Goal: Transaction & Acquisition: Purchase product/service

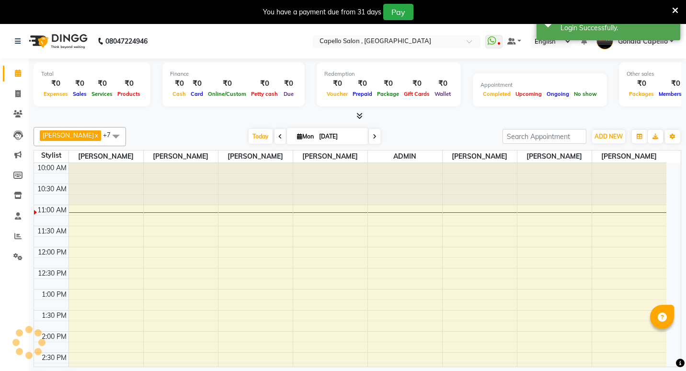
select select "en"
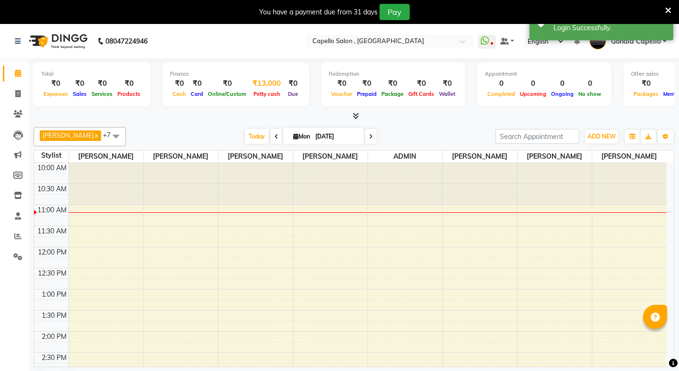
click at [268, 85] on div "₹13,000" at bounding box center [267, 83] width 36 height 11
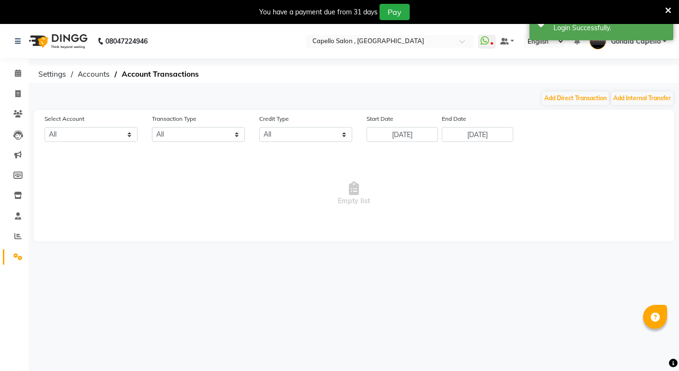
select select "2488"
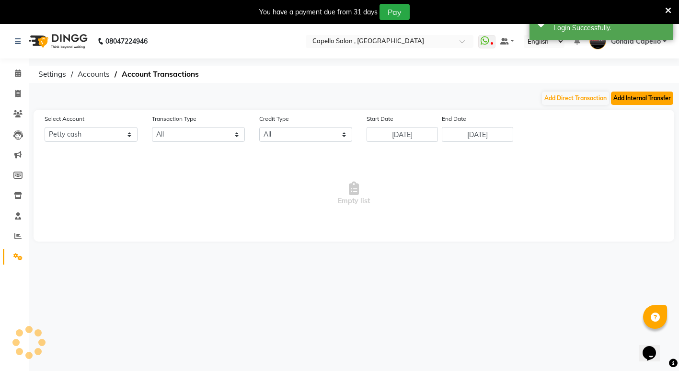
click at [645, 101] on button "Add Internal Transfer" at bounding box center [642, 97] width 62 height 13
select select "internal transfer"
select select "2488"
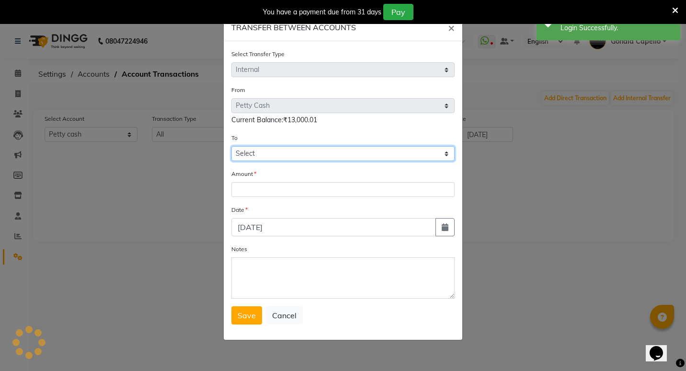
click at [275, 154] on select "Select Default Account [PERSON_NAME] Cash" at bounding box center [342, 153] width 223 height 15
select select "881"
click at [231, 146] on select "Select Default Account [PERSON_NAME] Cash" at bounding box center [342, 153] width 223 height 15
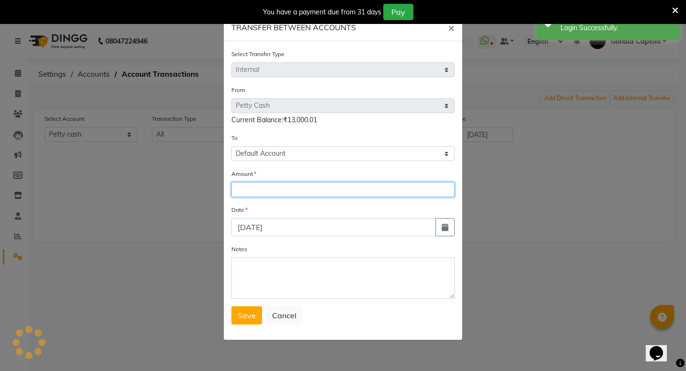
drag, startPoint x: 273, startPoint y: 190, endPoint x: 281, endPoint y: 190, distance: 7.7
click at [273, 190] on input "number" at bounding box center [342, 189] width 223 height 15
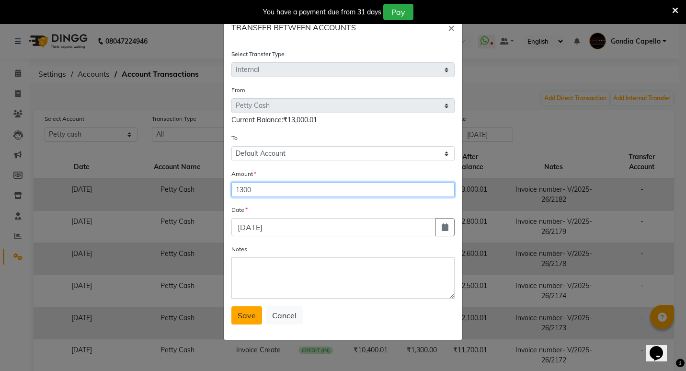
type input "1300"
click at [243, 320] on button "Save" at bounding box center [246, 315] width 31 height 18
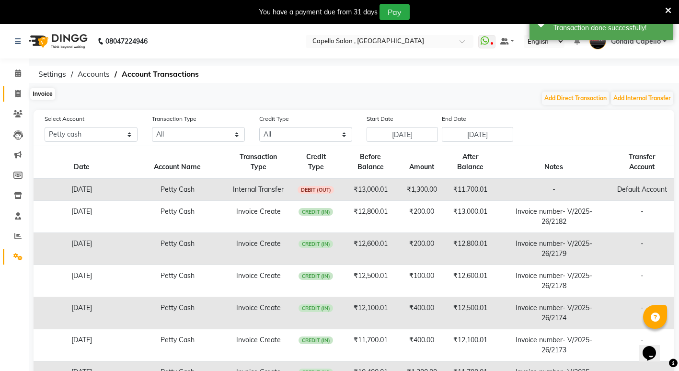
drag, startPoint x: 16, startPoint y: 97, endPoint x: 21, endPoint y: 98, distance: 5.3
click at [16, 97] on span at bounding box center [18, 94] width 17 height 11
select select "service"
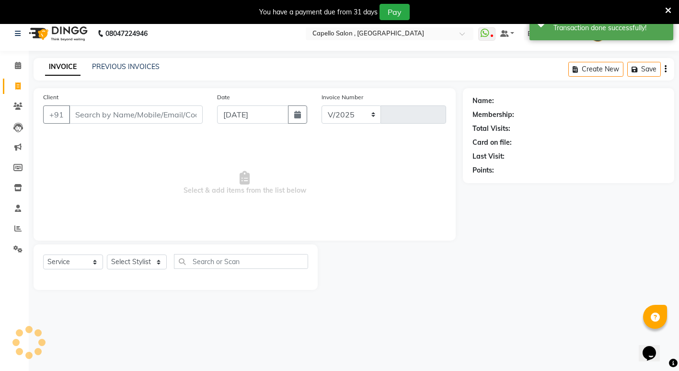
select select "853"
type input "2183"
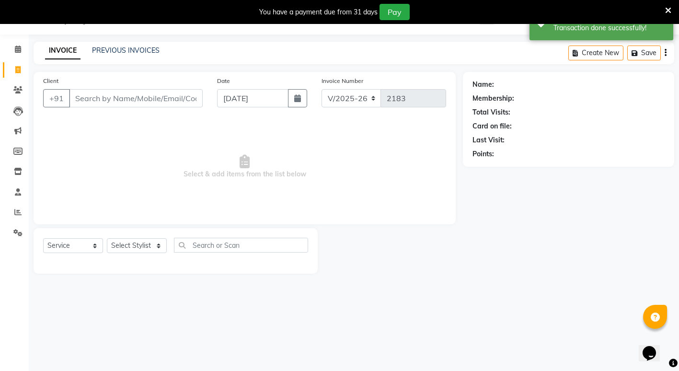
click at [111, 102] on input "Client" at bounding box center [136, 98] width 134 height 18
type input "8975955515"
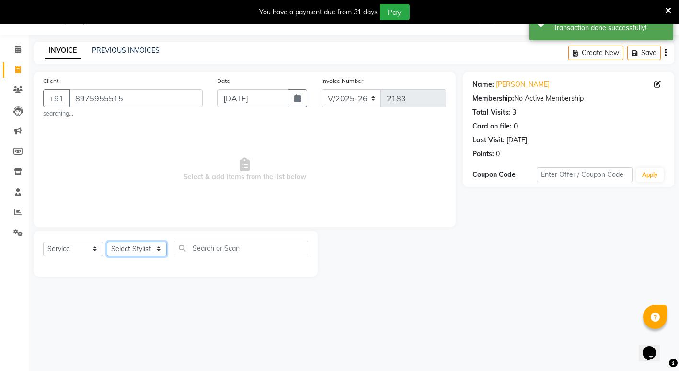
click at [123, 253] on select "Select Stylist ADMIN [PERSON_NAME] [PERSON_NAME] [PERSON_NAME] Gondia [PERSON_N…" at bounding box center [137, 248] width 60 height 15
select select "14375"
click at [107, 241] on select "Select Stylist ADMIN [PERSON_NAME] [PERSON_NAME] [PERSON_NAME] Gondia [PERSON_N…" at bounding box center [137, 248] width 60 height 15
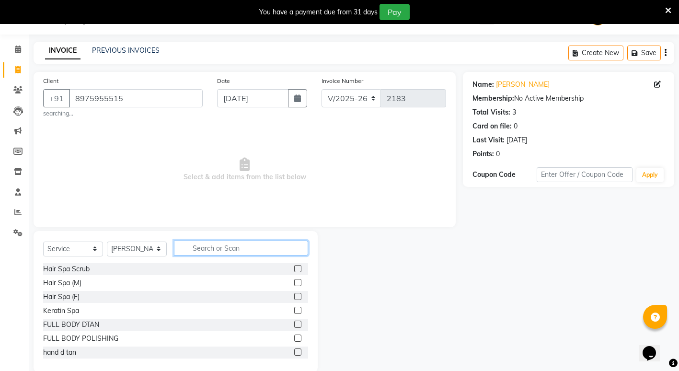
click at [203, 244] on input "text" at bounding box center [241, 247] width 134 height 15
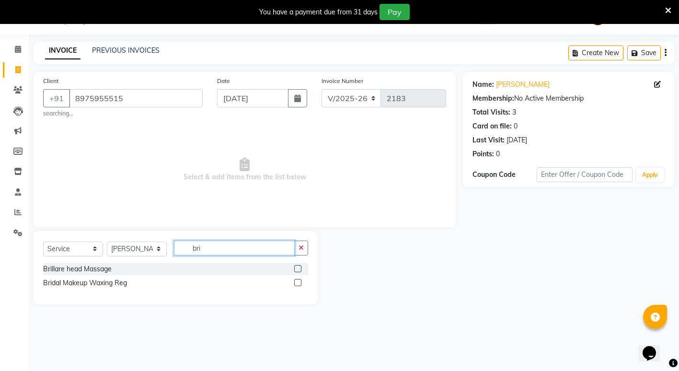
type input "bri"
drag, startPoint x: 297, startPoint y: 269, endPoint x: 303, endPoint y: 269, distance: 5.7
click at [302, 269] on div at bounding box center [301, 269] width 14 height 12
click at [296, 270] on label at bounding box center [297, 268] width 7 height 7
click at [296, 270] on input "checkbox" at bounding box center [297, 269] width 6 height 6
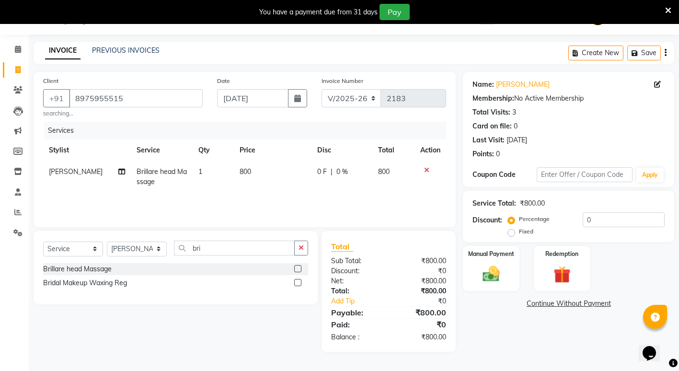
drag, startPoint x: 297, startPoint y: 267, endPoint x: 292, endPoint y: 274, distance: 8.5
click at [297, 268] on label at bounding box center [297, 268] width 7 height 7
click at [297, 268] on input "checkbox" at bounding box center [297, 269] width 6 height 6
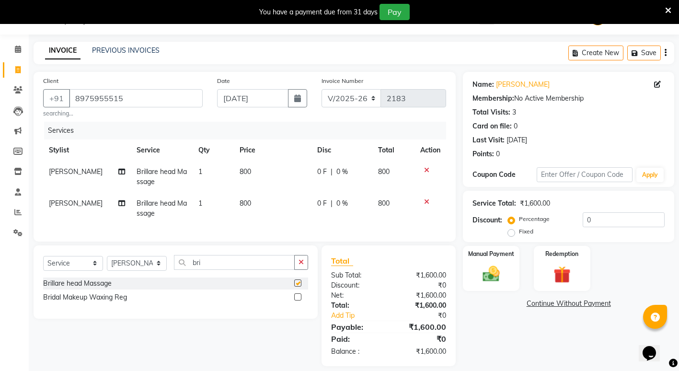
checkbox input "false"
click at [426, 170] on icon at bounding box center [426, 170] width 5 height 7
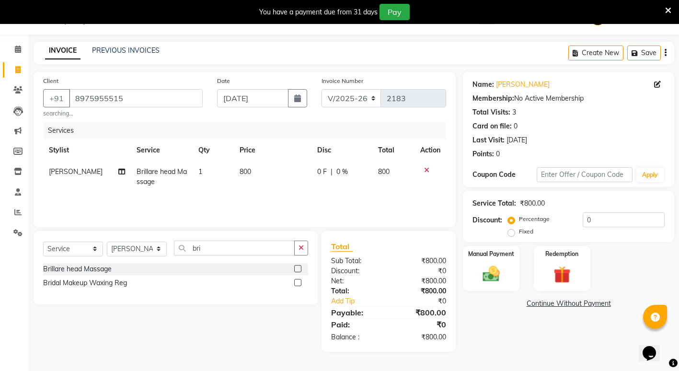
click at [260, 171] on td "800" at bounding box center [273, 177] width 78 height 32
select select "14375"
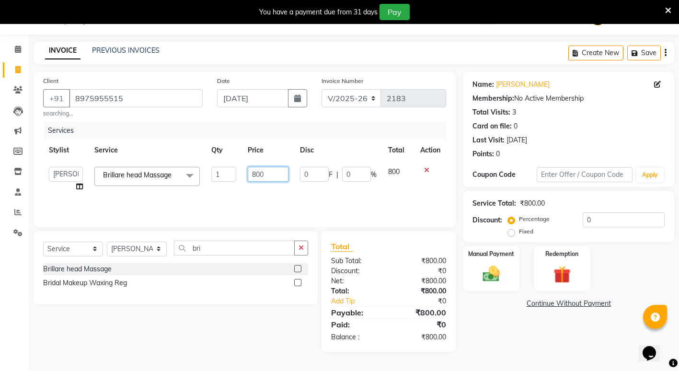
click at [271, 173] on input "800" at bounding box center [268, 174] width 41 height 15
type input "8"
type input "1000"
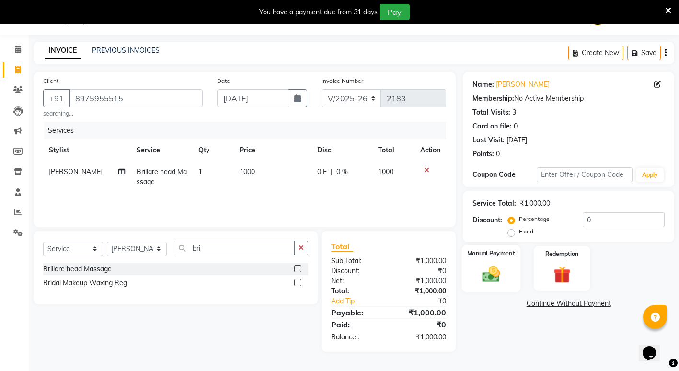
click at [487, 263] on img at bounding box center [491, 273] width 29 height 21
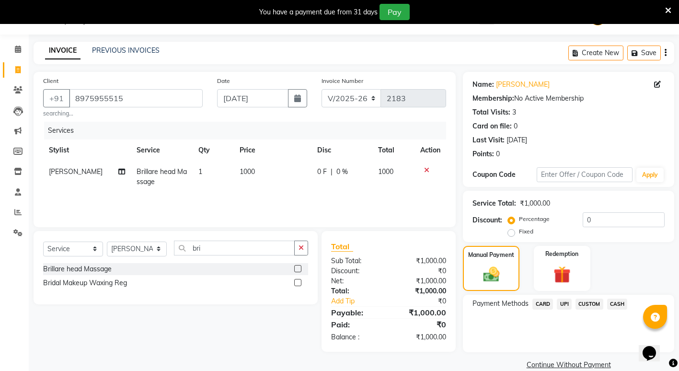
drag, startPoint x: 619, startPoint y: 300, endPoint x: 625, endPoint y: 296, distance: 7.3
click at [619, 299] on span "CASH" at bounding box center [617, 303] width 21 height 11
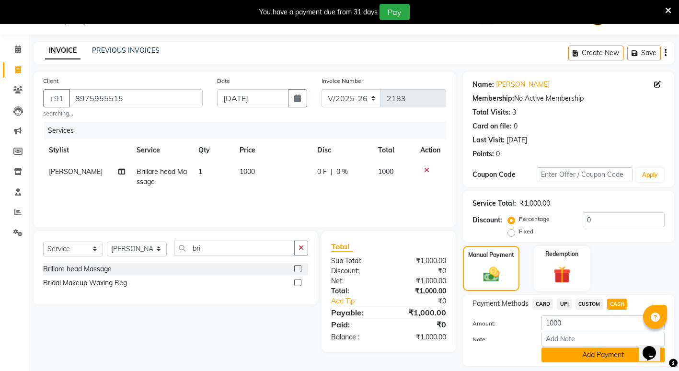
click at [571, 350] on button "Add Payment" at bounding box center [602, 354] width 123 height 15
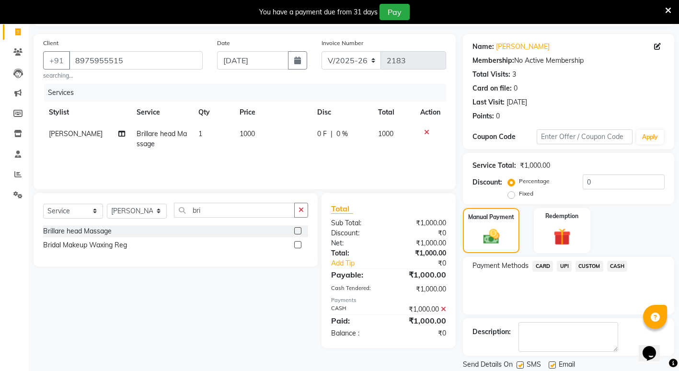
scroll to position [93, 0]
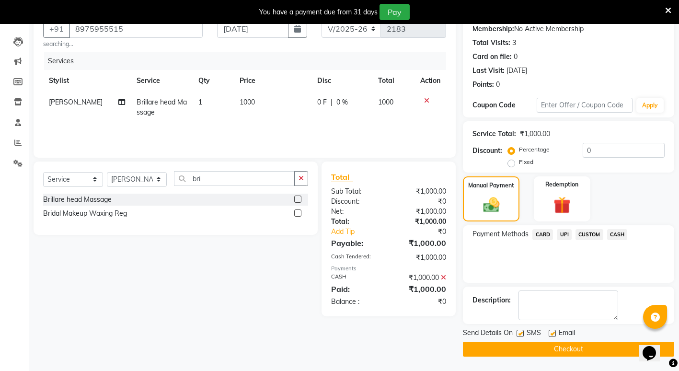
click at [550, 349] on button "Checkout" at bounding box center [568, 349] width 211 height 15
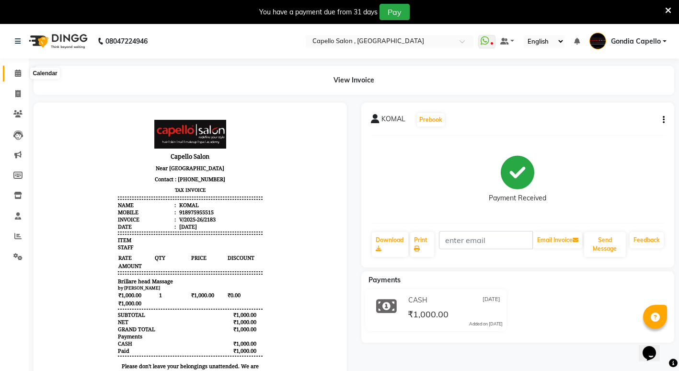
click at [20, 76] on icon at bounding box center [18, 72] width 6 height 7
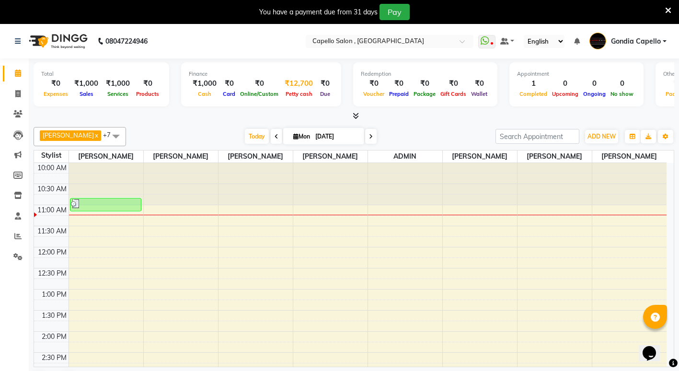
click at [299, 91] on span "Petty cash" at bounding box center [299, 94] width 32 height 7
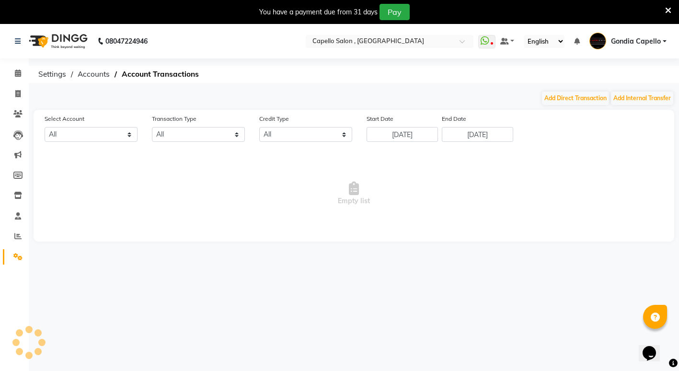
select select "2488"
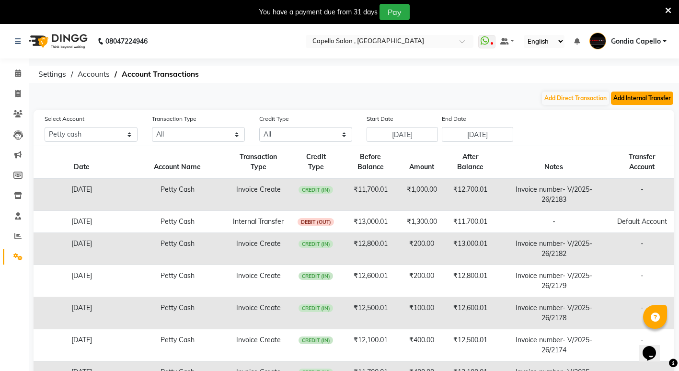
click at [646, 99] on button "Add Internal Transfer" at bounding box center [642, 97] width 62 height 13
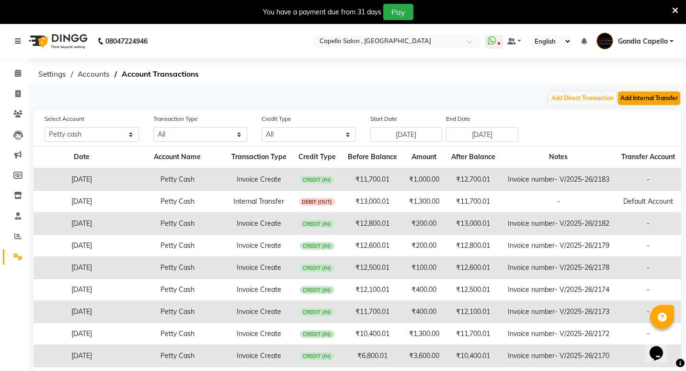
select select "internal transfer"
select select "2488"
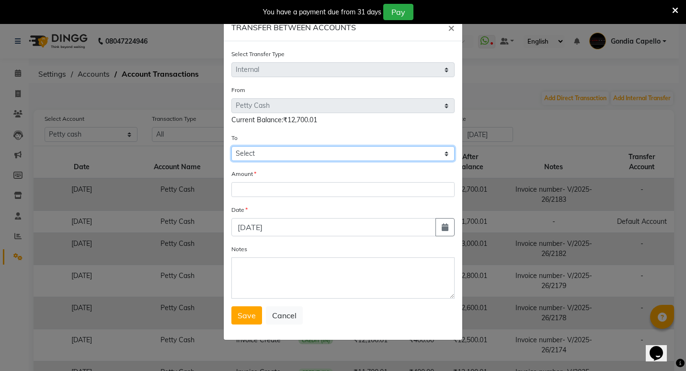
click at [268, 149] on select "Select Default Account [PERSON_NAME] Cash" at bounding box center [342, 153] width 223 height 15
select select "881"
click at [231, 146] on select "Select Default Account [PERSON_NAME] Cash" at bounding box center [342, 153] width 223 height 15
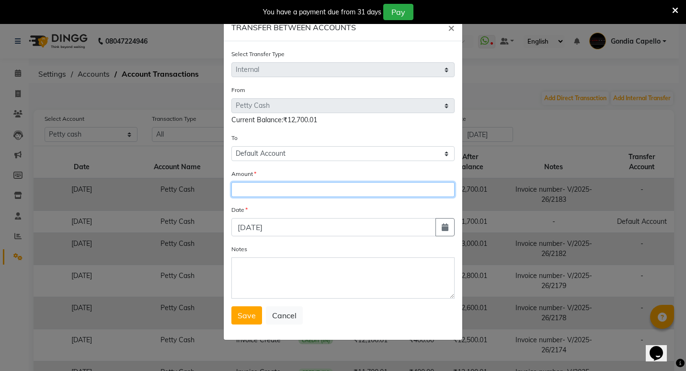
click at [275, 193] on input "number" at bounding box center [342, 189] width 223 height 15
type input "11700"
click at [253, 317] on span "Save" at bounding box center [247, 315] width 18 height 10
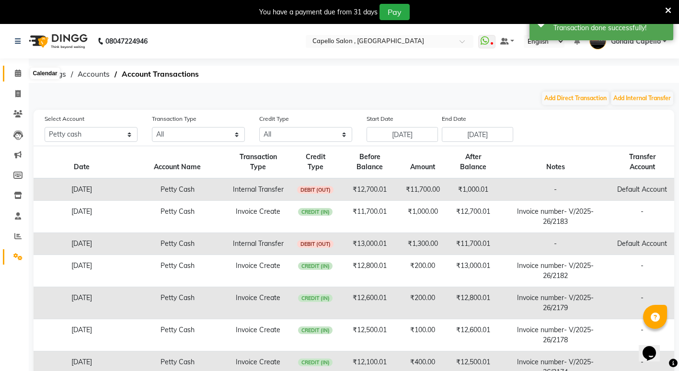
click at [15, 72] on icon at bounding box center [18, 72] width 6 height 7
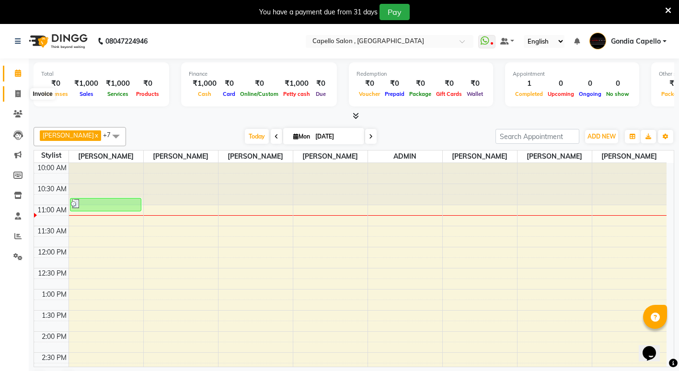
click at [19, 93] on icon at bounding box center [17, 93] width 5 height 7
select select "service"
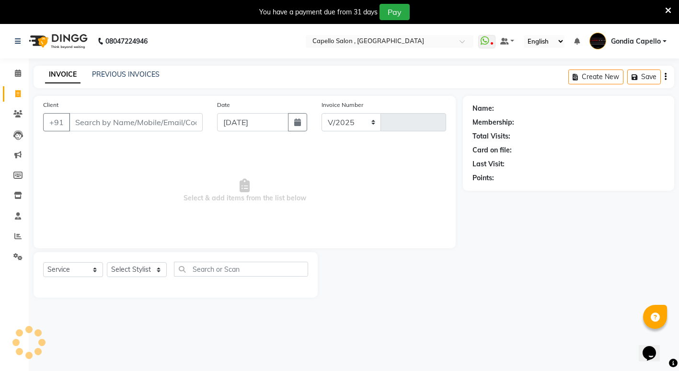
select select "853"
type input "2184"
click at [134, 271] on select "Select Stylist ADMIN [PERSON_NAME] [PERSON_NAME] [PERSON_NAME] Gondia [PERSON_N…" at bounding box center [137, 269] width 60 height 15
select select "58211"
click at [107, 262] on select "Select Stylist ADMIN [PERSON_NAME] [PERSON_NAME] [PERSON_NAME] Gondia [PERSON_N…" at bounding box center [137, 269] width 60 height 15
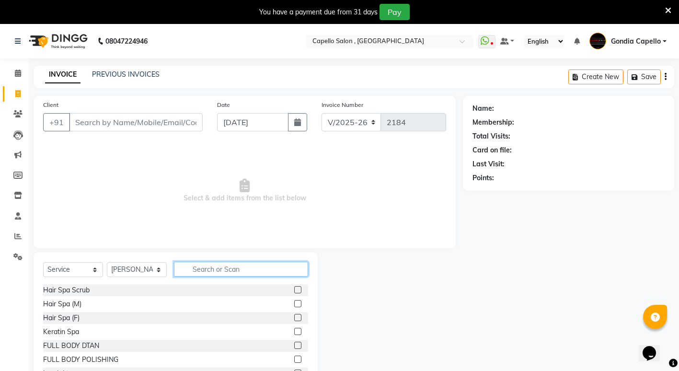
drag, startPoint x: 194, startPoint y: 265, endPoint x: 202, endPoint y: 265, distance: 8.1
click at [196, 266] on input "text" at bounding box center [241, 269] width 134 height 15
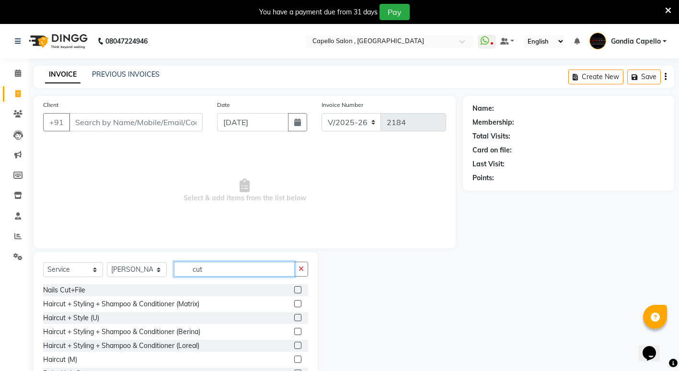
type input "cut"
click at [294, 360] on label at bounding box center [297, 358] width 7 height 7
click at [294, 360] on input "checkbox" at bounding box center [297, 359] width 6 height 6
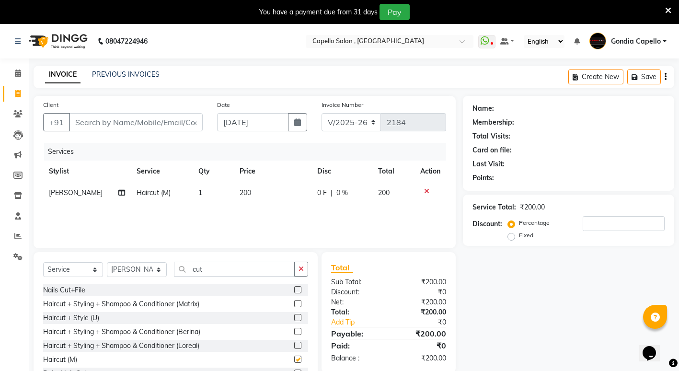
checkbox input "false"
drag, startPoint x: 201, startPoint y: 261, endPoint x: 211, endPoint y: 271, distance: 13.9
click at [204, 265] on div "Select Service Product Membership Package Voucher Prepaid Gift Card Select Styl…" at bounding box center [176, 322] width 284 height 141
click at [211, 272] on input "cut" at bounding box center [234, 269] width 121 height 15
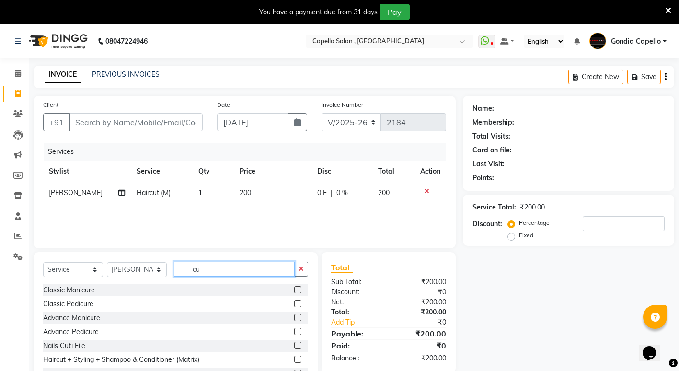
type input "c"
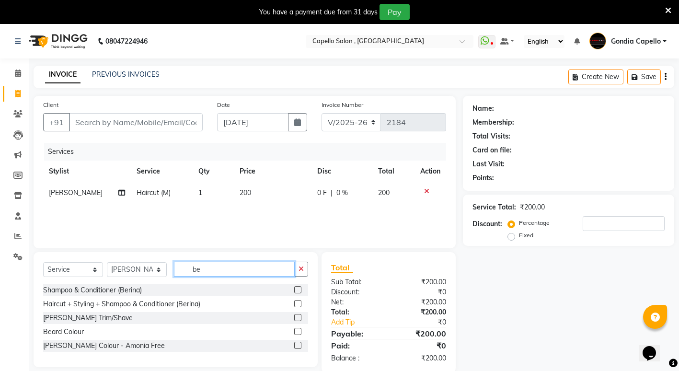
type input "be"
click at [297, 315] on label at bounding box center [297, 317] width 7 height 7
click at [297, 315] on input "checkbox" at bounding box center [297, 318] width 6 height 6
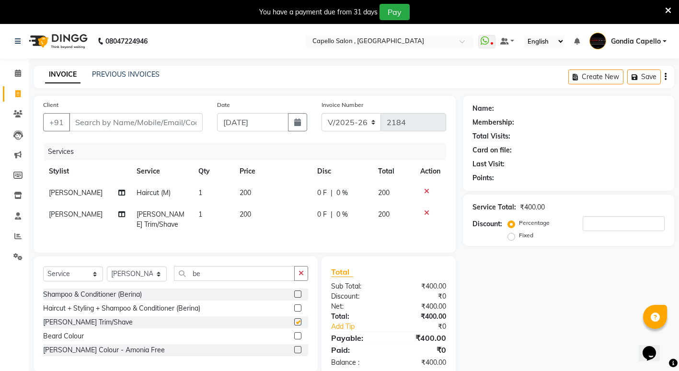
checkbox input "false"
click at [171, 125] on input "Client" at bounding box center [136, 122] width 134 height 18
click at [16, 236] on icon at bounding box center [17, 235] width 7 height 7
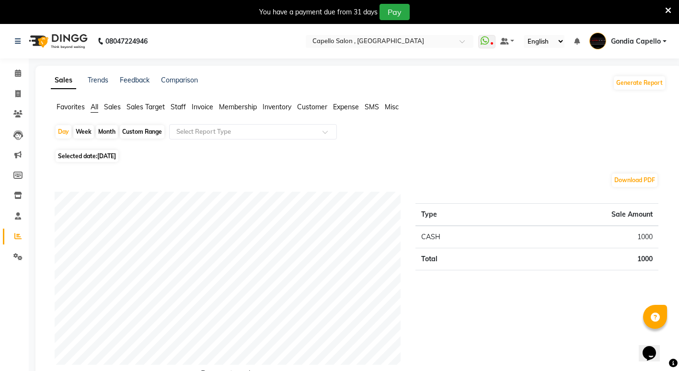
click at [112, 133] on div "Month" at bounding box center [107, 131] width 22 height 13
select select "9"
select select "2025"
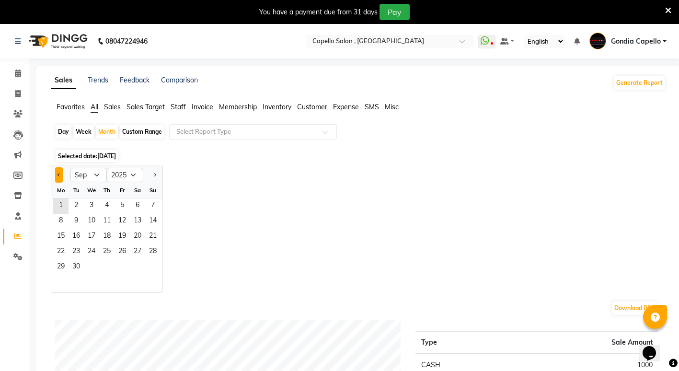
click at [61, 174] on button "Previous month" at bounding box center [59, 174] width 8 height 15
select select "8"
click at [156, 266] on span "31" at bounding box center [152, 267] width 15 height 15
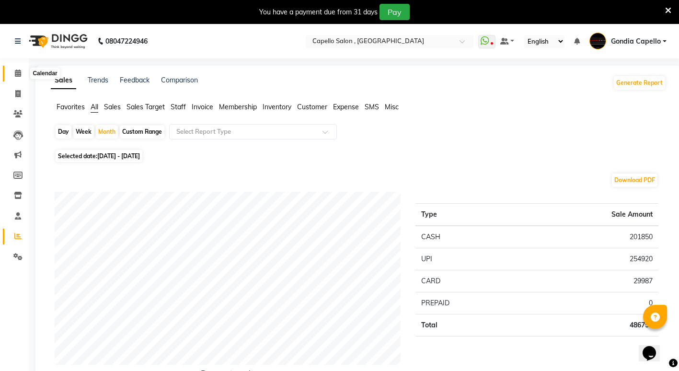
click at [18, 75] on icon at bounding box center [18, 72] width 6 height 7
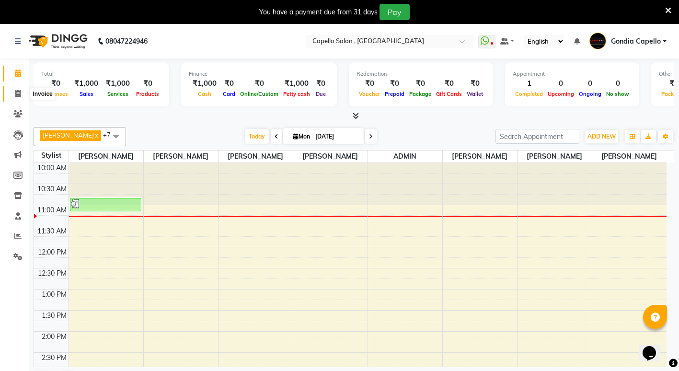
click at [19, 95] on icon at bounding box center [17, 93] width 5 height 7
select select "service"
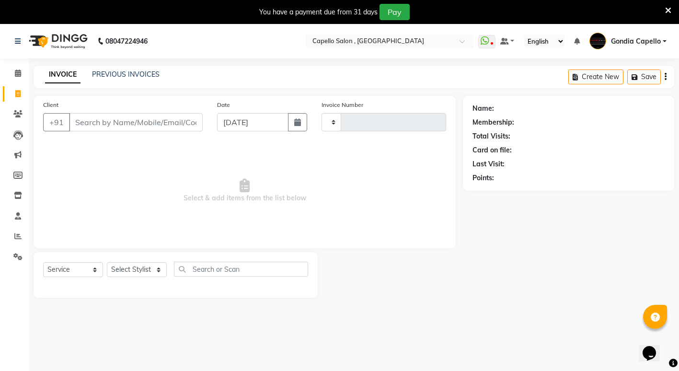
type input "2184"
select select "853"
click at [122, 271] on select "Select Stylist ADMIN [PERSON_NAME] [PERSON_NAME] [PERSON_NAME] Gondia [PERSON_N…" at bounding box center [137, 269] width 60 height 15
select select "58211"
click at [107, 262] on select "Select Stylist ADMIN [PERSON_NAME] [PERSON_NAME] [PERSON_NAME] Gondia [PERSON_N…" at bounding box center [137, 269] width 60 height 15
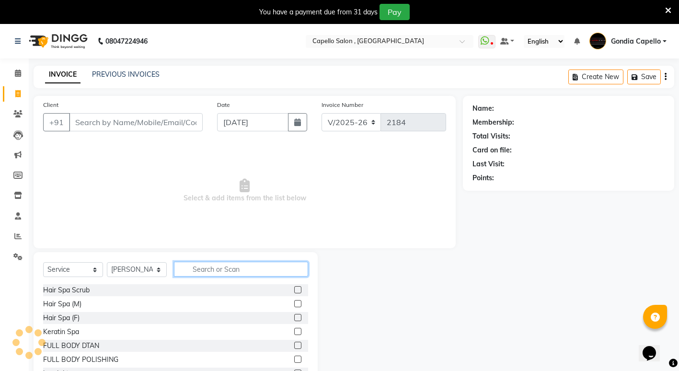
click at [203, 268] on input "text" at bounding box center [241, 269] width 134 height 15
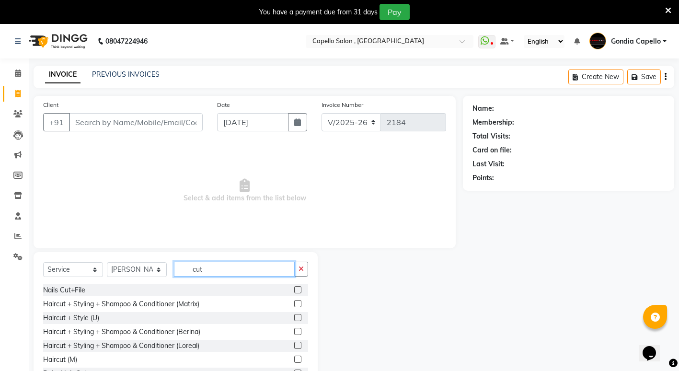
type input "cut"
click at [294, 359] on label at bounding box center [297, 358] width 7 height 7
click at [294, 359] on input "checkbox" at bounding box center [297, 359] width 6 height 6
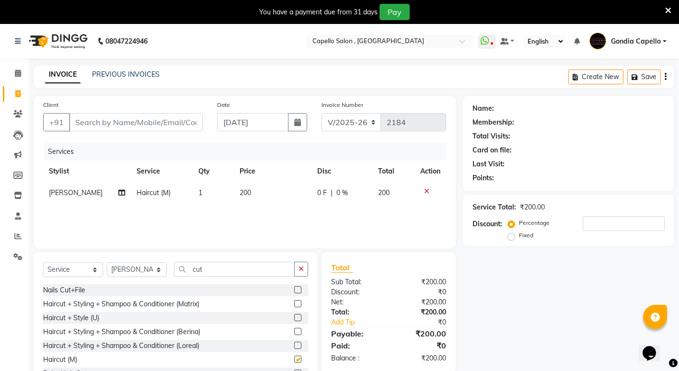
checkbox input "false"
click at [220, 271] on input "cut" at bounding box center [234, 269] width 121 height 15
type input "c"
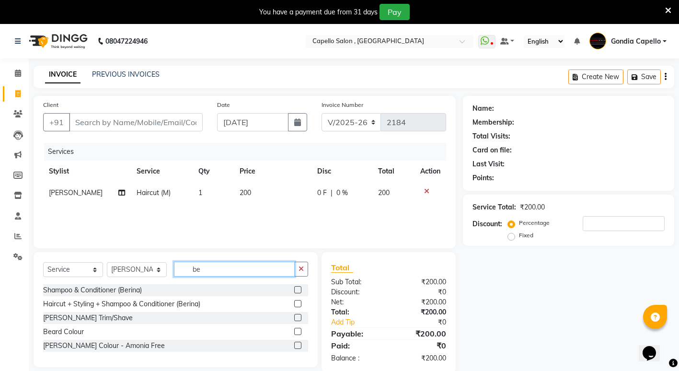
type input "be"
click at [296, 318] on label at bounding box center [297, 317] width 7 height 7
click at [296, 318] on input "checkbox" at bounding box center [297, 318] width 6 height 6
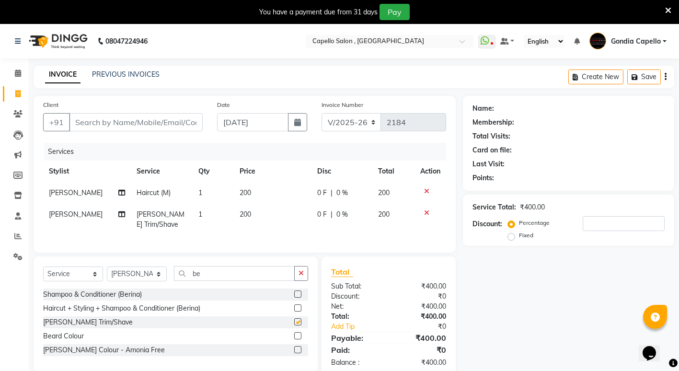
checkbox input "false"
click at [91, 120] on input "Client" at bounding box center [136, 122] width 134 height 18
click at [95, 125] on input "Client" at bounding box center [136, 122] width 134 height 18
click at [103, 124] on input "Client" at bounding box center [136, 122] width 134 height 18
type input "9"
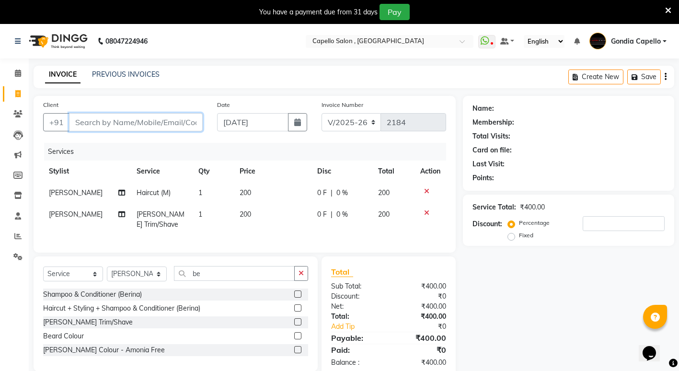
type input "0"
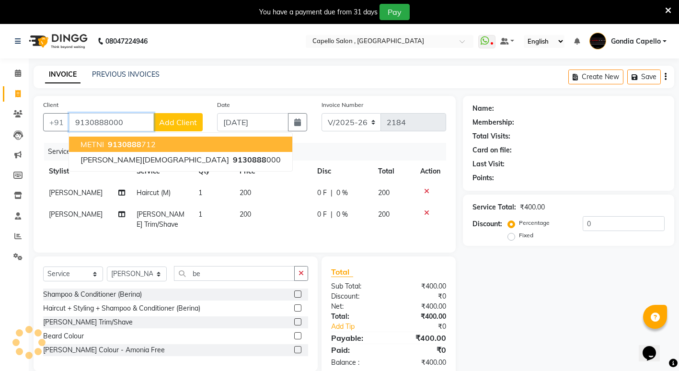
type input "9130888000"
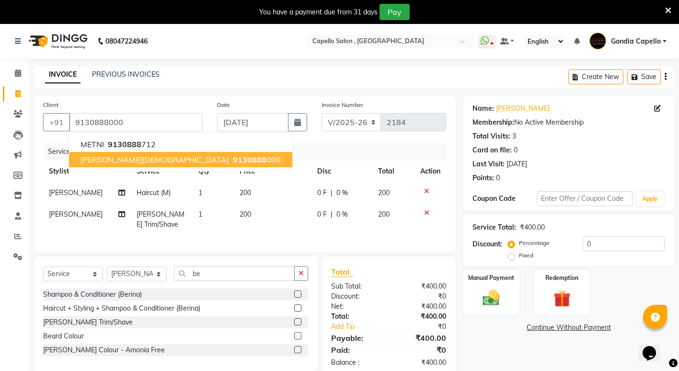
click at [480, 352] on div "Name: Shreyansh Jain Membership: No Active Membership Total Visits: 3 Card on f…" at bounding box center [572, 236] width 218 height 281
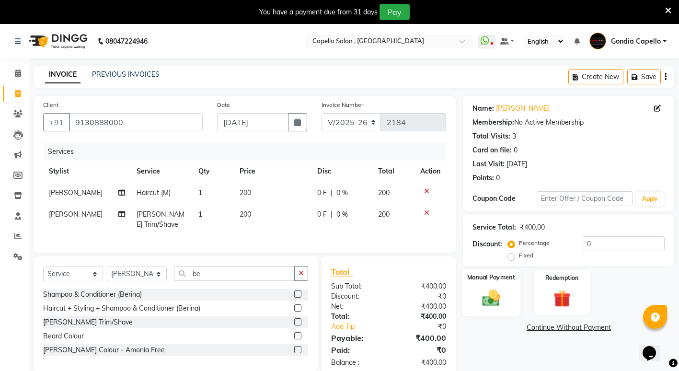
click at [485, 300] on img at bounding box center [491, 297] width 29 height 21
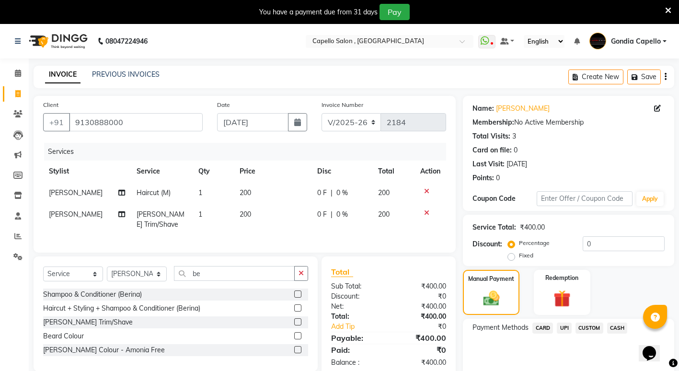
click at [619, 324] on span "CASH" at bounding box center [617, 327] width 21 height 11
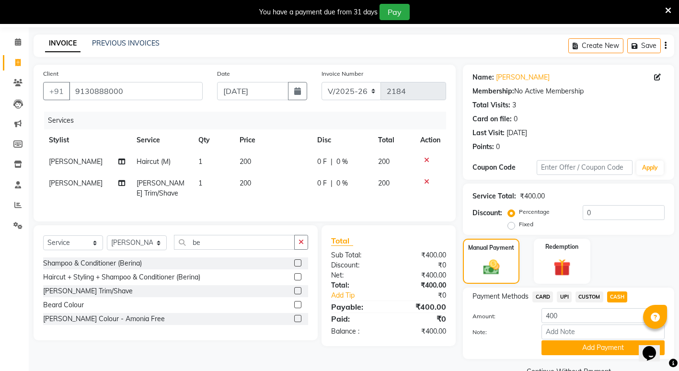
scroll to position [48, 0]
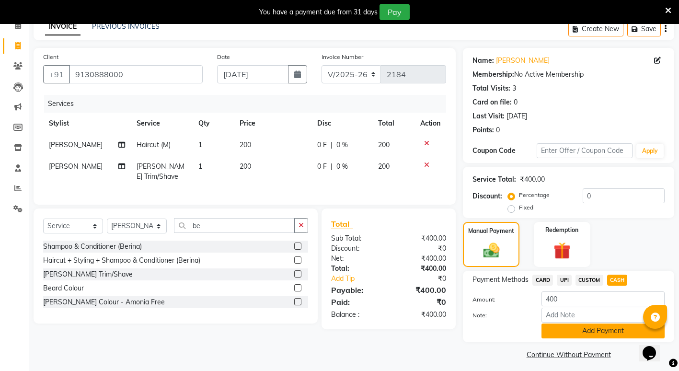
click at [571, 331] on button "Add Payment" at bounding box center [602, 330] width 123 height 15
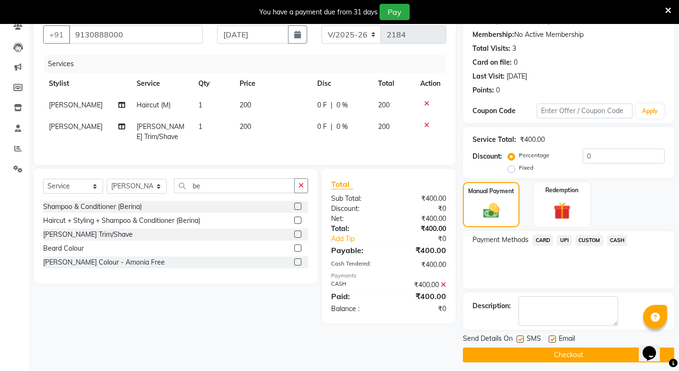
scroll to position [93, 0]
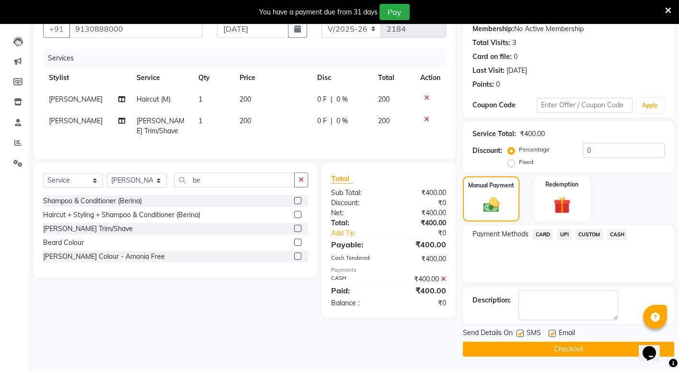
click at [554, 351] on button "Checkout" at bounding box center [568, 349] width 211 height 15
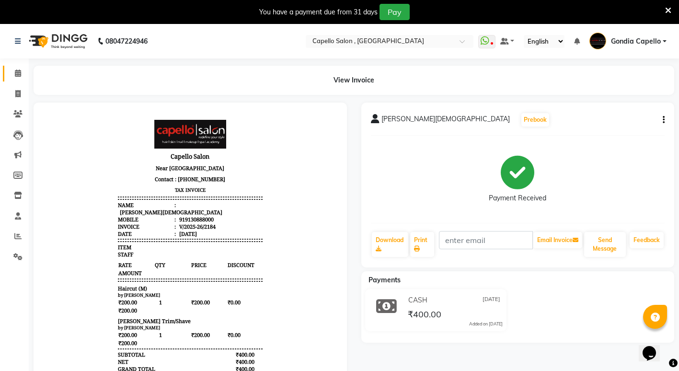
click at [20, 67] on link "Calendar" at bounding box center [14, 74] width 23 height 16
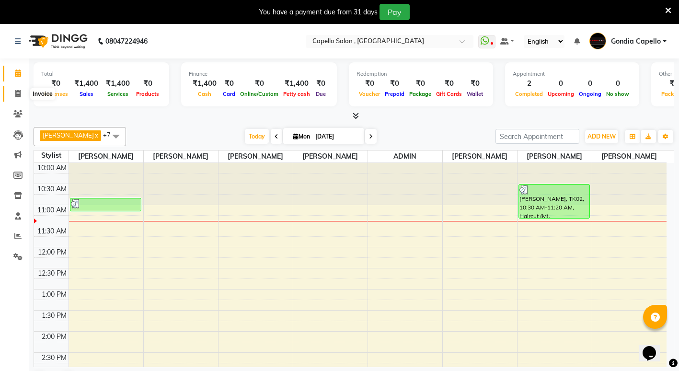
click at [22, 98] on span at bounding box center [18, 94] width 17 height 11
select select "service"
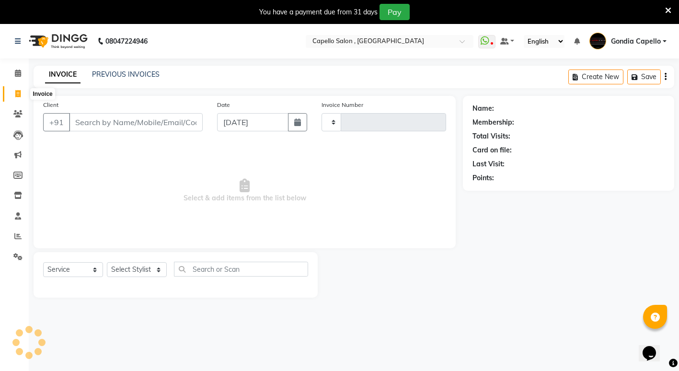
type input "2185"
select select "853"
click at [110, 80] on div "INVOICE PREVIOUS INVOICES" at bounding box center [102, 74] width 137 height 11
click at [118, 75] on link "PREVIOUS INVOICES" at bounding box center [126, 74] width 68 height 9
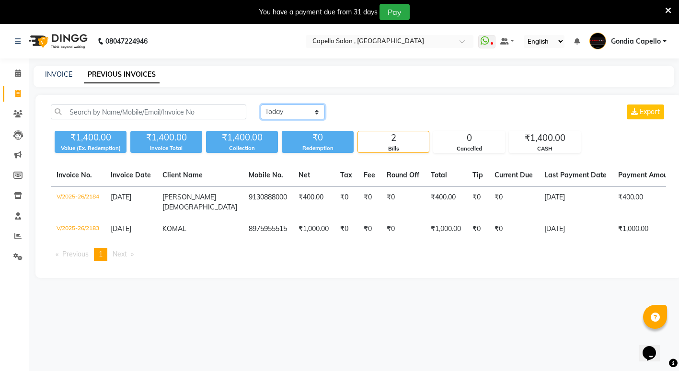
click at [314, 114] on select "Today Yesterday Custom Range" at bounding box center [293, 111] width 64 height 15
select select "yesterday"
click at [261, 104] on select "Today Yesterday Custom Range" at bounding box center [293, 111] width 64 height 15
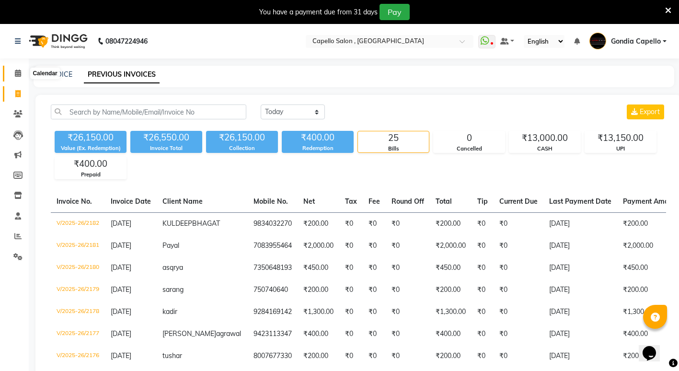
click at [16, 73] on icon at bounding box center [18, 72] width 6 height 7
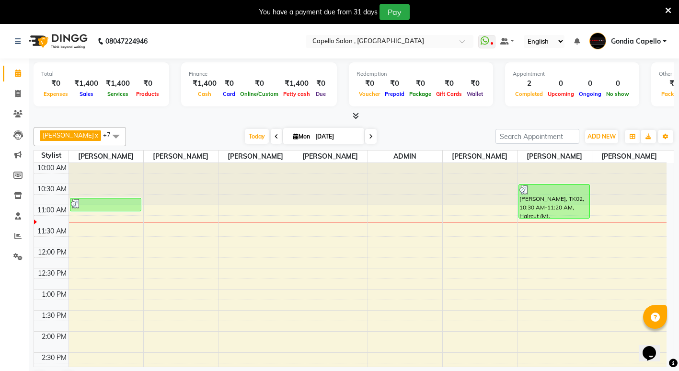
click at [271, 140] on span at bounding box center [276, 136] width 11 height 15
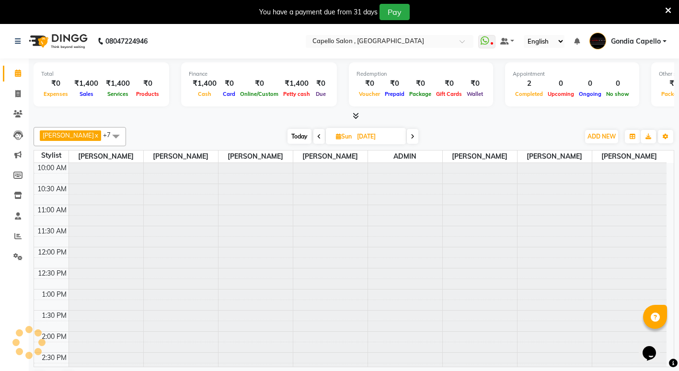
type input "[DATE]"
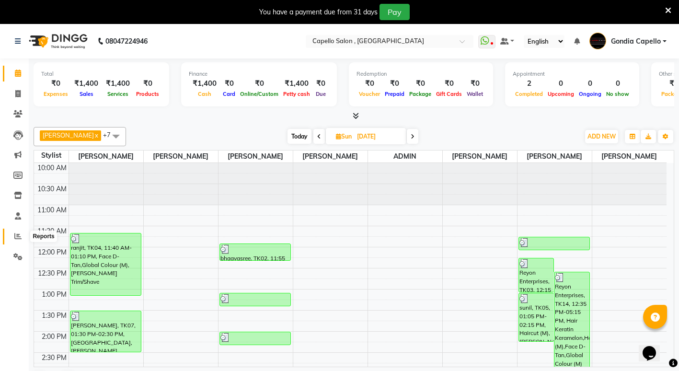
click at [18, 237] on icon at bounding box center [17, 235] width 7 height 7
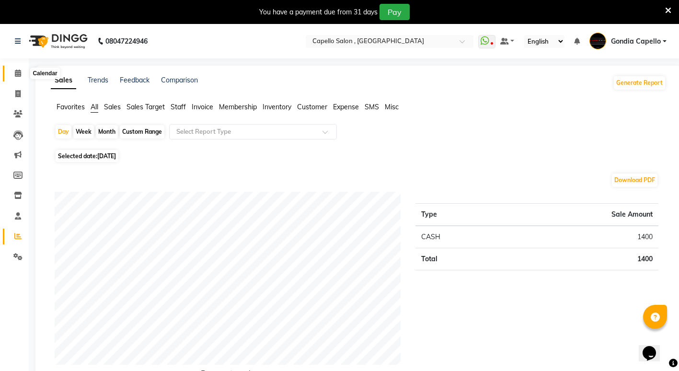
click at [17, 72] on icon at bounding box center [18, 72] width 6 height 7
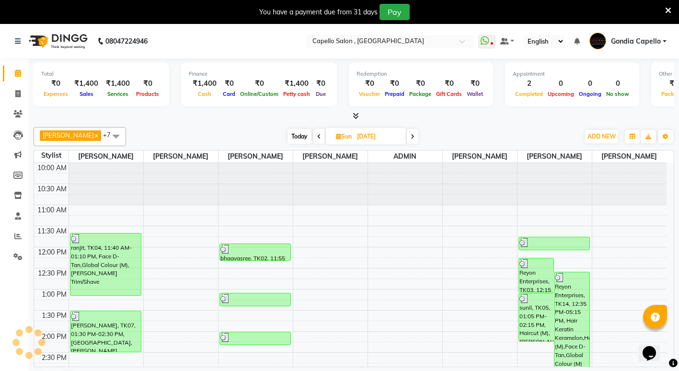
scroll to position [43, 0]
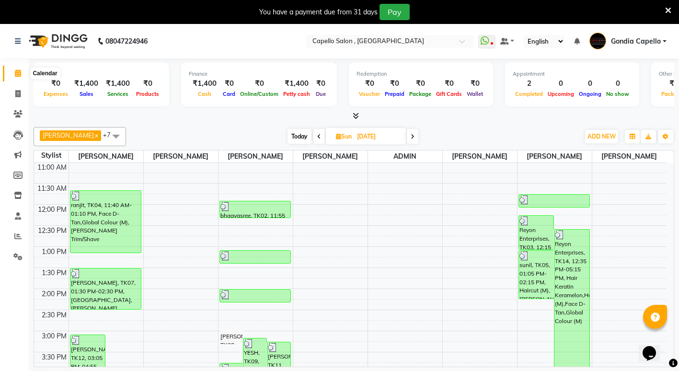
click at [16, 74] on icon at bounding box center [18, 72] width 6 height 7
click at [22, 93] on span at bounding box center [18, 94] width 17 height 11
select select "853"
select select "service"
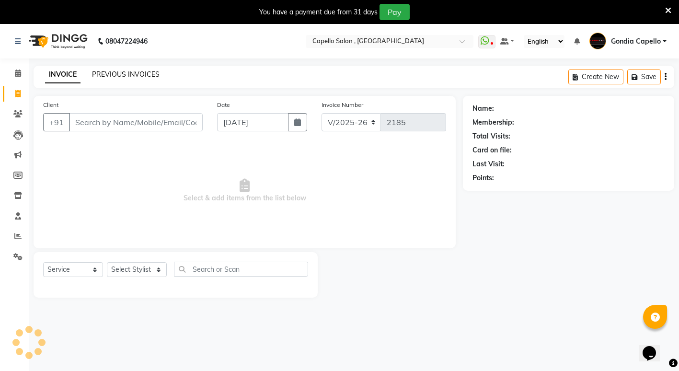
click at [131, 74] on link "PREVIOUS INVOICES" at bounding box center [126, 74] width 68 height 9
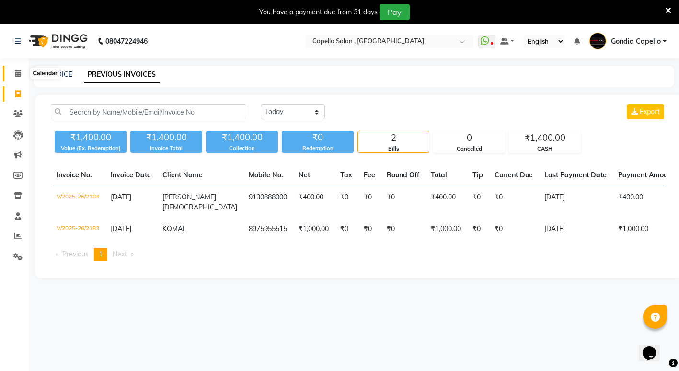
click at [17, 70] on icon at bounding box center [18, 72] width 6 height 7
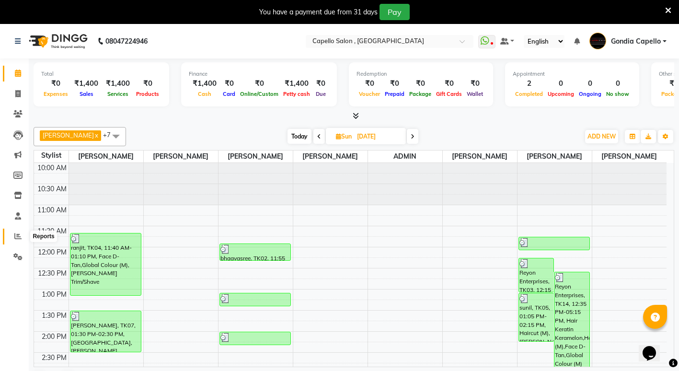
click at [21, 238] on icon at bounding box center [17, 235] width 7 height 7
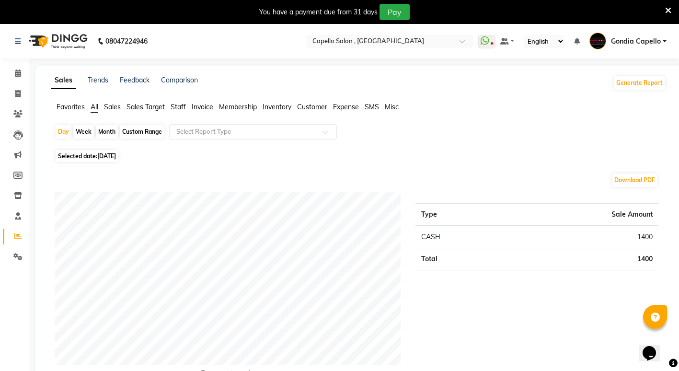
click at [174, 106] on span "Staff" at bounding box center [178, 107] width 15 height 9
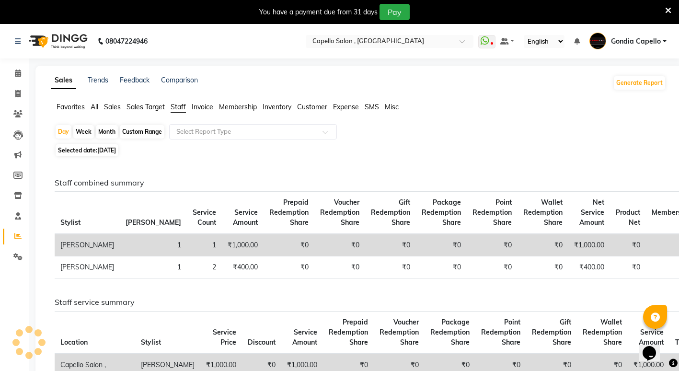
click at [188, 141] on div "Day Week Month Custom Range Select Report Type" at bounding box center [358, 132] width 607 height 17
click at [193, 134] on input "text" at bounding box center [243, 132] width 138 height 10
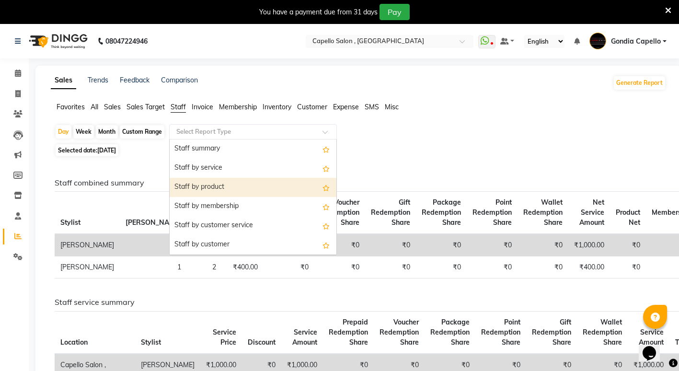
click at [199, 187] on div "Staff by product" at bounding box center [253, 187] width 167 height 19
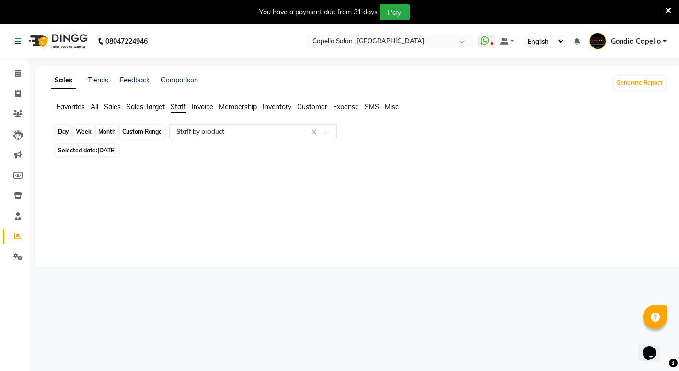
click at [68, 134] on div "Day" at bounding box center [64, 131] width 16 height 13
select select "9"
select select "2025"
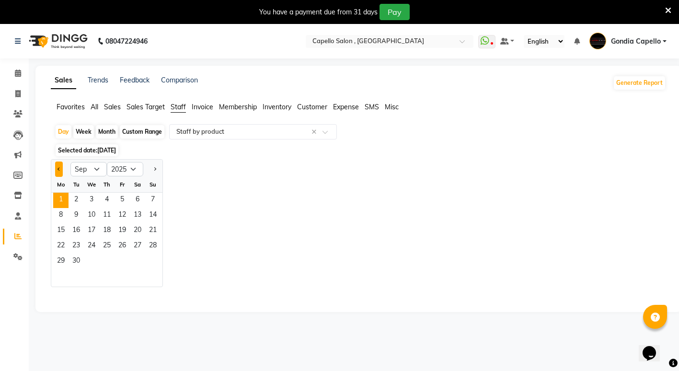
click at [60, 169] on span "Previous month" at bounding box center [58, 168] width 3 height 3
select select "8"
click at [153, 259] on span "31" at bounding box center [152, 261] width 15 height 15
select select "full_report"
select select "csv"
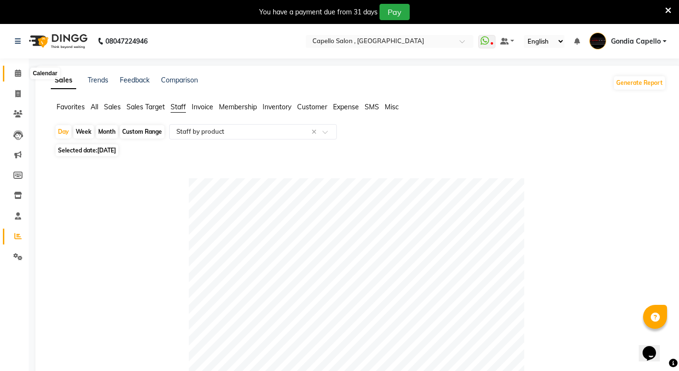
click at [15, 75] on icon at bounding box center [18, 72] width 6 height 7
